Goal: Navigation & Orientation: Find specific page/section

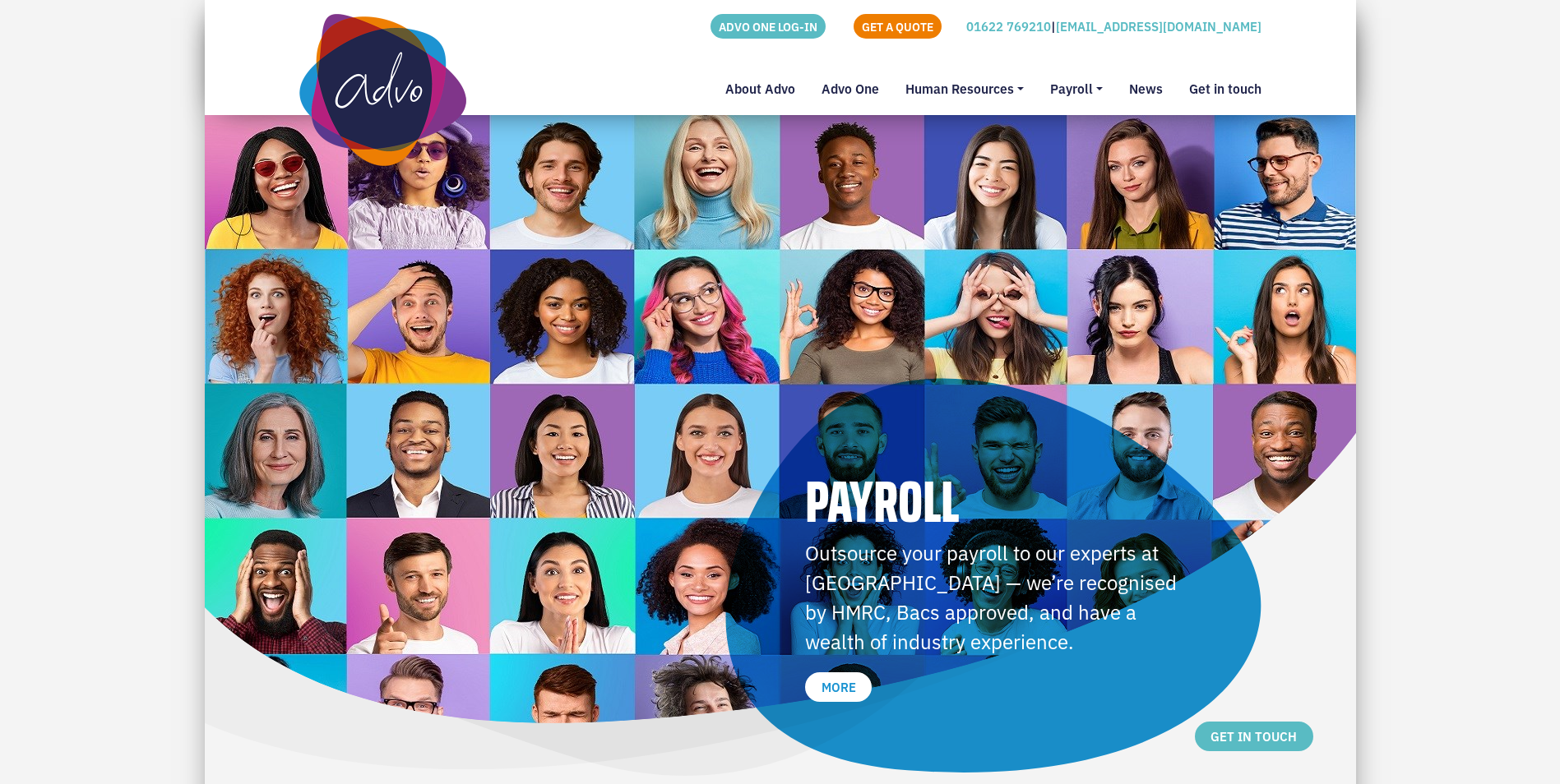
drag, startPoint x: 263, startPoint y: 164, endPoint x: 244, endPoint y: 159, distance: 19.6
click at [260, 165] on img at bounding box center [781, 451] width 1152 height 673
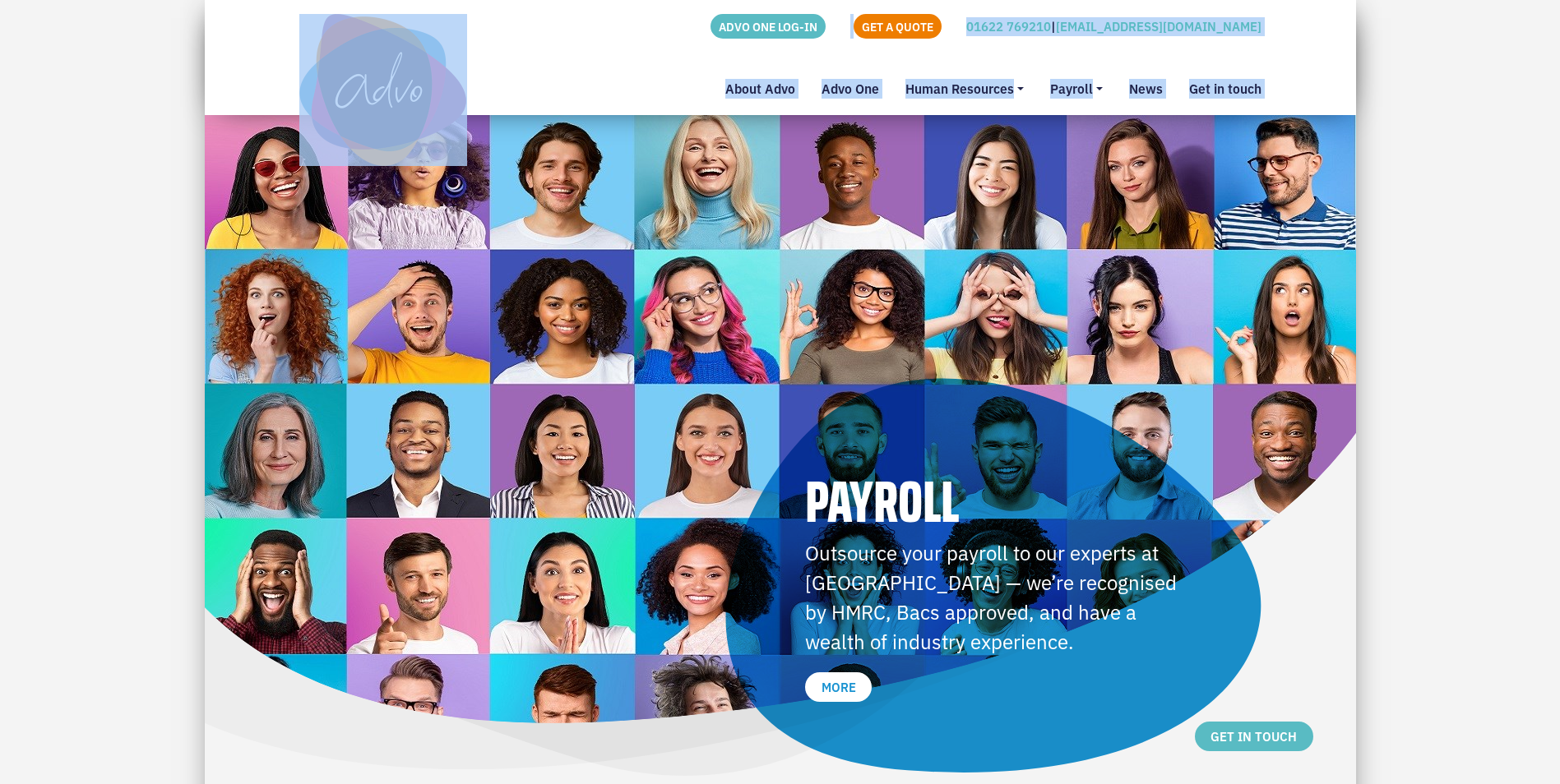
drag, startPoint x: 226, startPoint y: 94, endPoint x: 286, endPoint y: 130, distance: 70.0
click at [286, 115] on nav "ADVO ONE LOG-IN GET A QUOTE 01622 769210 | [EMAIL_ADDRESS][DOMAIN_NAME] About A…" at bounding box center [781, 58] width 1152 height 115
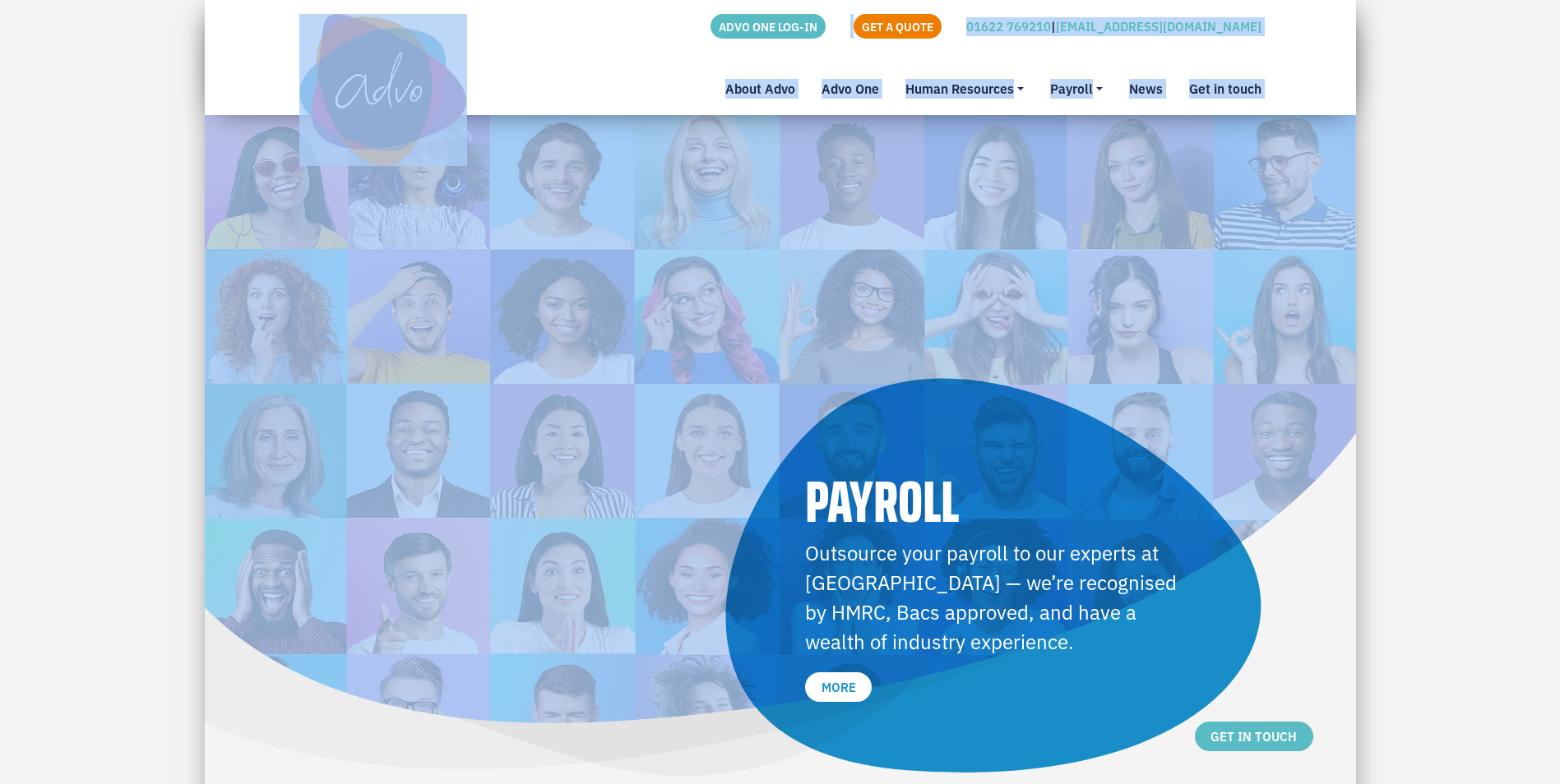
drag, startPoint x: 291, startPoint y: 81, endPoint x: 1322, endPoint y: 667, distance: 1185.9
drag, startPoint x: 1322, startPoint y: 667, endPoint x: 1420, endPoint y: 645, distance: 100.4
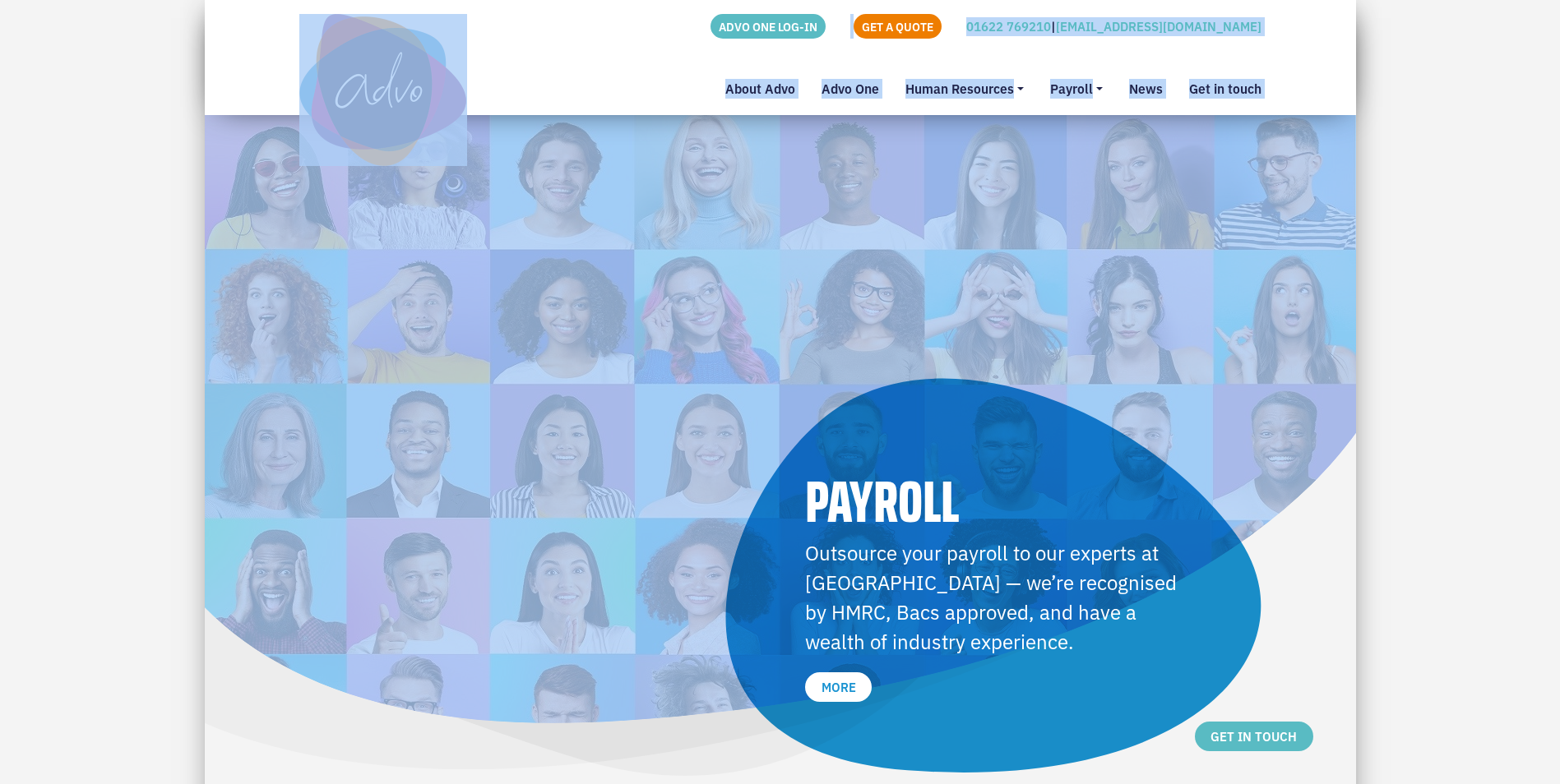
click at [1291, 568] on img at bounding box center [781, 451] width 1152 height 673
drag, startPoint x: 263, startPoint y: 23, endPoint x: 249, endPoint y: 30, distance: 15.7
click at [264, 25] on nav "ADVO ONE LOG-IN GET A QUOTE 01622 769210 | [EMAIL_ADDRESS][DOMAIN_NAME] About A…" at bounding box center [781, 58] width 1152 height 115
drag, startPoint x: 624, startPoint y: 120, endPoint x: 616, endPoint y: 136, distance: 17.9
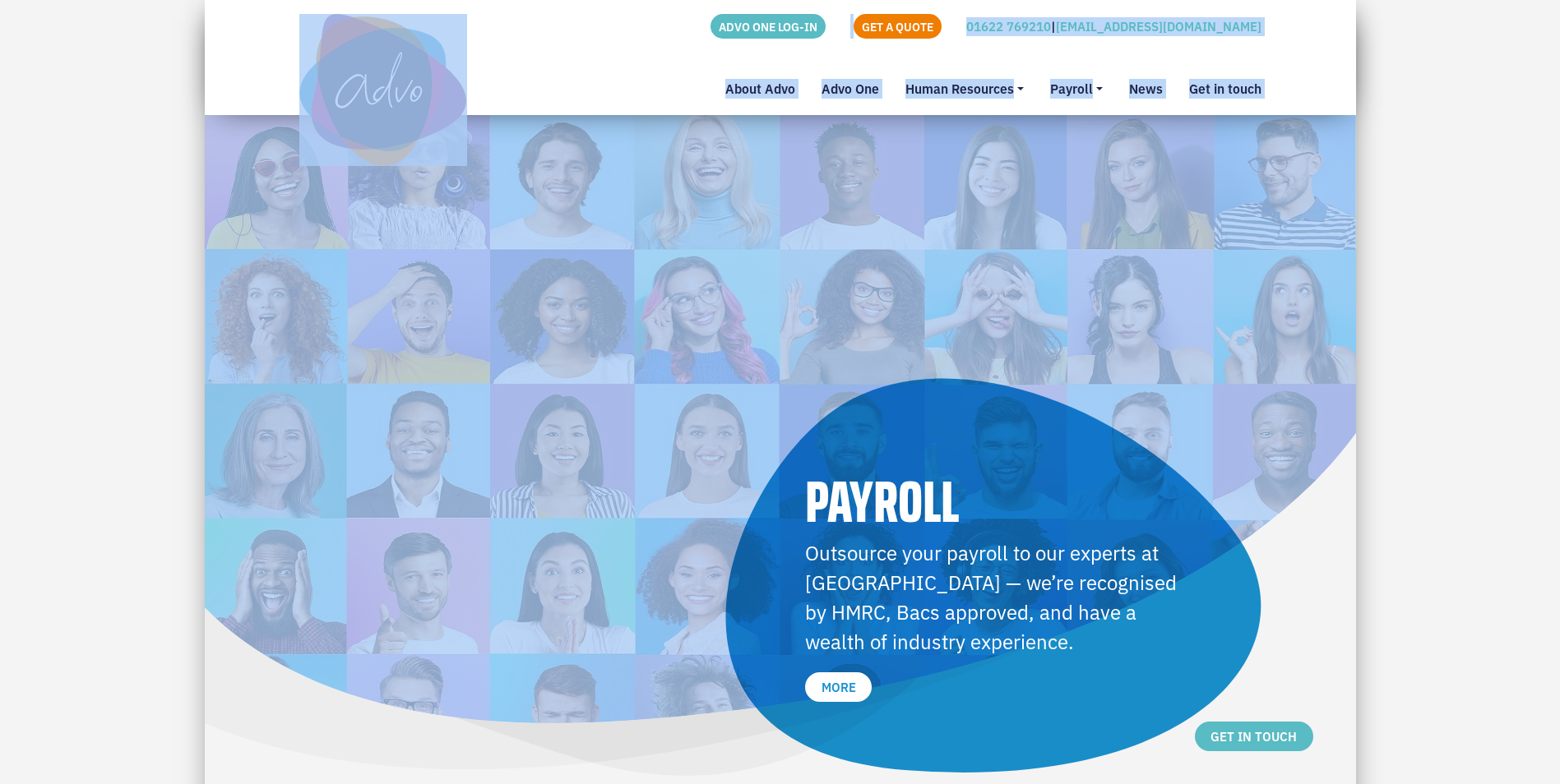
click at [624, 120] on div "ADVO ONE LOG-IN GET A QUOTE 01622 769210 | [EMAIL_ADDRESS][DOMAIN_NAME] About A…" at bounding box center [780, 90] width 987 height 152
click at [615, 167] on img at bounding box center [781, 451] width 1152 height 673
drag, startPoint x: 586, startPoint y: 166, endPoint x: 289, endPoint y: 157, distance: 297.1
click at [289, 157] on div "ADVO ONE LOG-IN GET A QUOTE 01622 769210 | [EMAIL_ADDRESS][DOMAIN_NAME] About A…" at bounding box center [780, 90] width 987 height 152
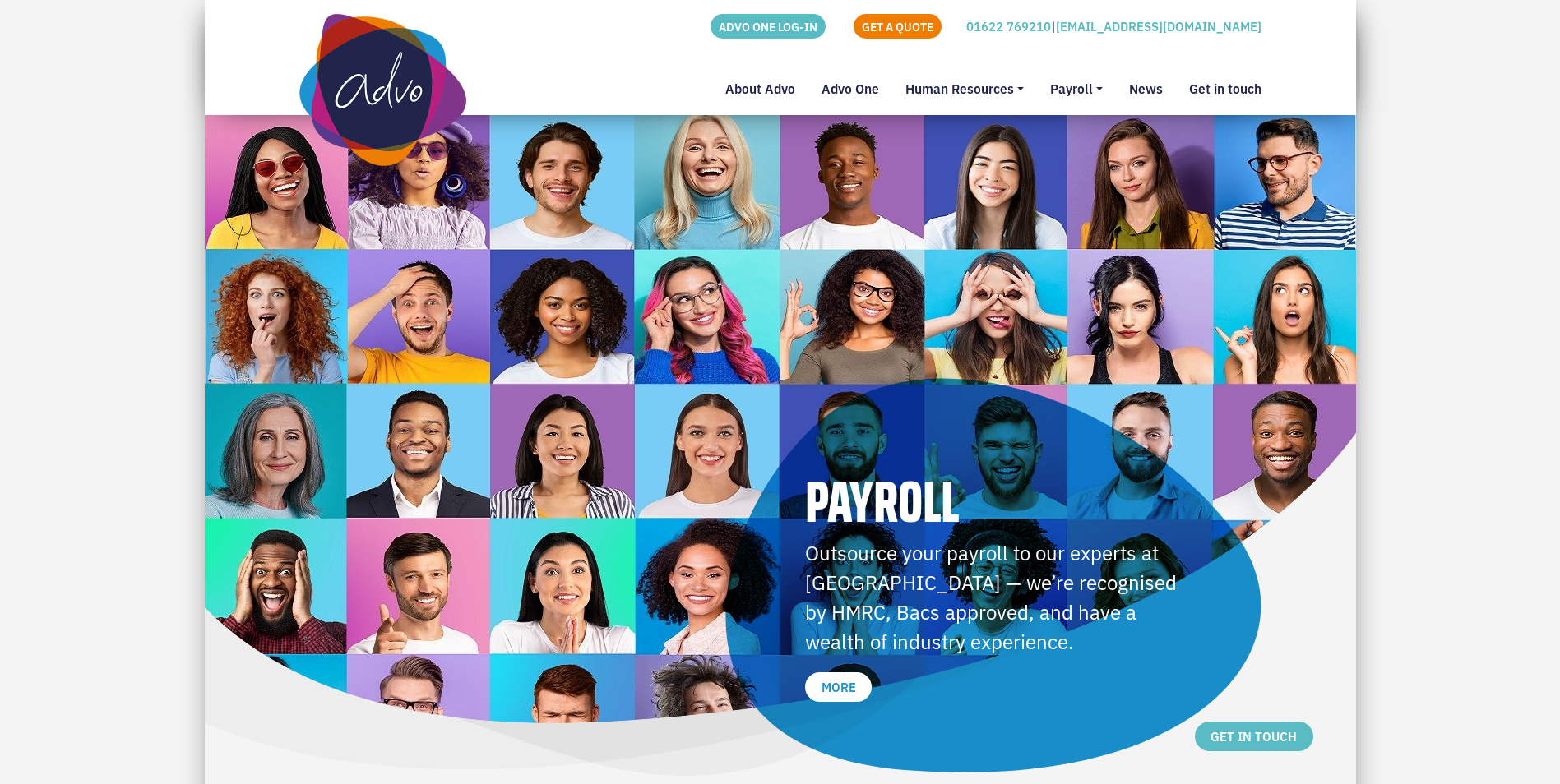
click at [238, 681] on img at bounding box center [781, 451] width 1152 height 673
drag, startPoint x: 149, startPoint y: 119, endPoint x: 211, endPoint y: 100, distance: 64.8
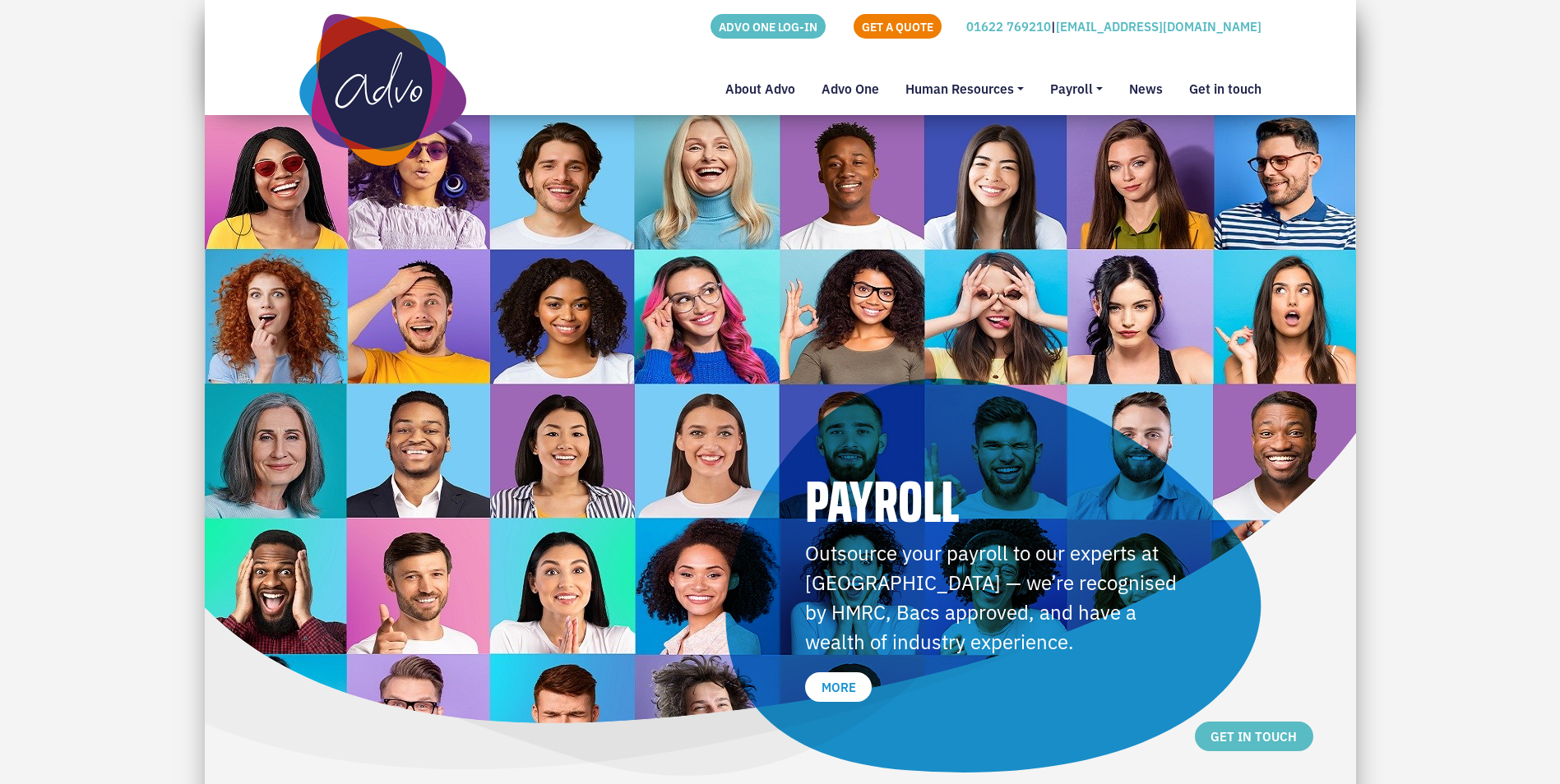
drag, startPoint x: 123, startPoint y: 57, endPoint x: 184, endPoint y: 63, distance: 61.3
click at [212, 62] on nav "ADVO ONE LOG-IN GET A QUOTE 01622 769210 | [EMAIL_ADDRESS][DOMAIN_NAME] About A…" at bounding box center [781, 58] width 1152 height 115
drag, startPoint x: 110, startPoint y: 142, endPoint x: 112, endPoint y: 153, distance: 11.2
